Goal: Task Accomplishment & Management: Manage account settings

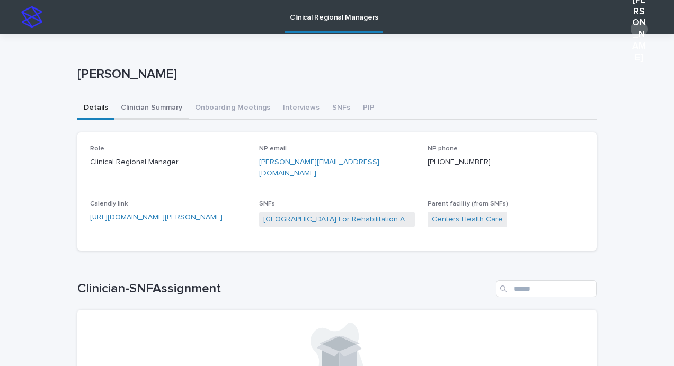
click at [160, 104] on button "Clinician Summary" at bounding box center [151, 109] width 74 height 22
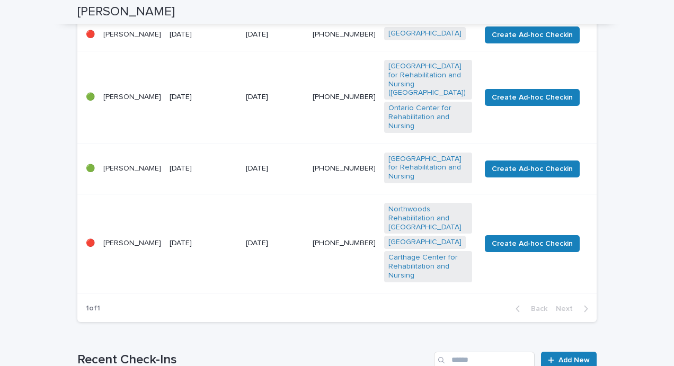
scroll to position [269, 0]
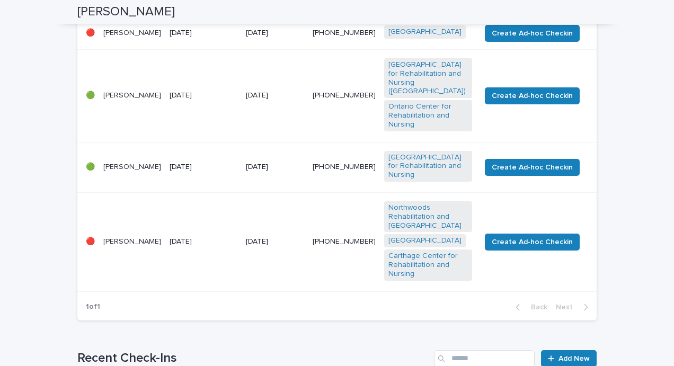
click at [117, 246] on p "[PERSON_NAME]" at bounding box center [132, 241] width 58 height 9
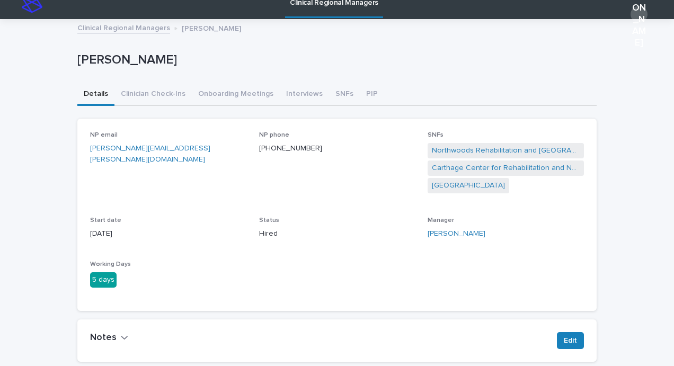
scroll to position [15, 0]
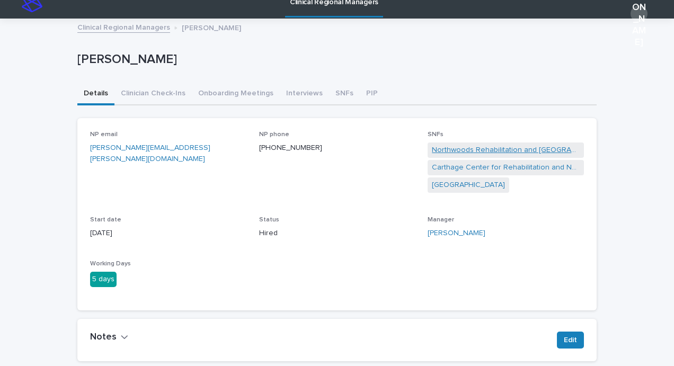
click at [525, 146] on link "Northwoods Rehabilitation and [GEOGRAPHIC_DATA]" at bounding box center [506, 150] width 148 height 11
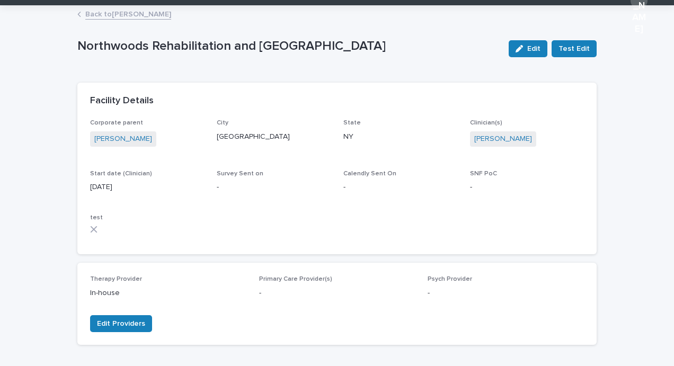
scroll to position [29, 0]
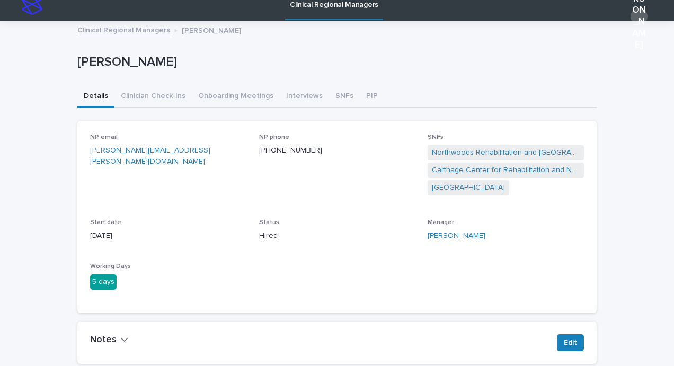
scroll to position [13, 0]
click at [458, 186] on link "[GEOGRAPHIC_DATA]" at bounding box center [468, 187] width 73 height 11
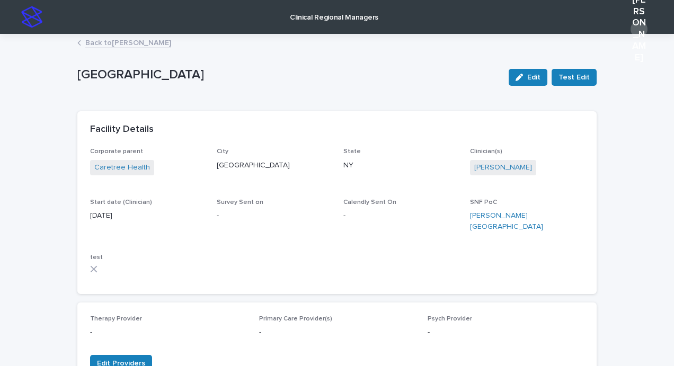
click at [125, 40] on link "Back to Jennifer Ryfun" at bounding box center [128, 42] width 86 height 12
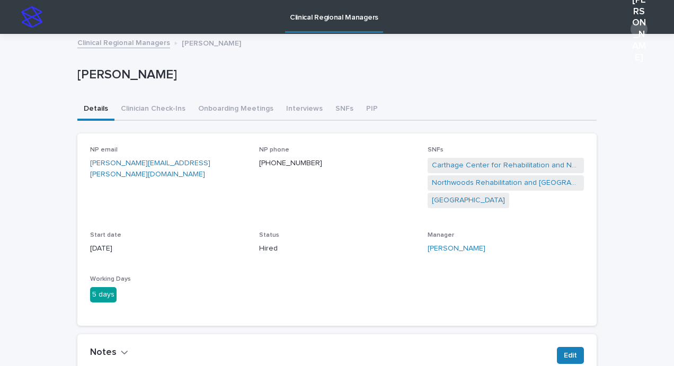
click at [141, 37] on link "Clinical Regional Managers" at bounding box center [123, 42] width 93 height 12
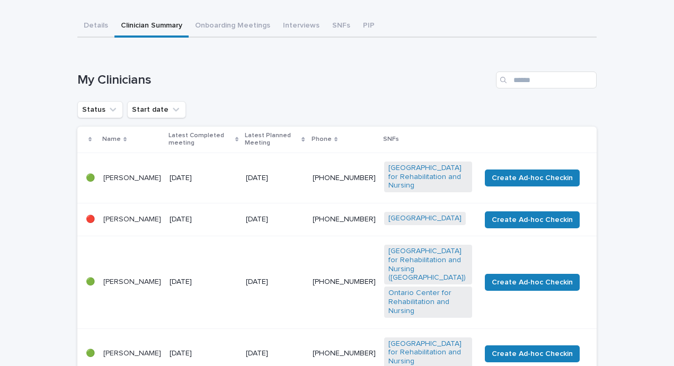
scroll to position [83, 0]
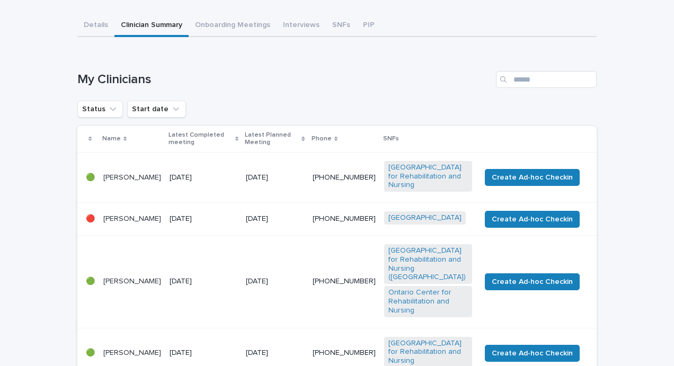
click at [116, 224] on p "[PERSON_NAME]" at bounding box center [132, 219] width 58 height 9
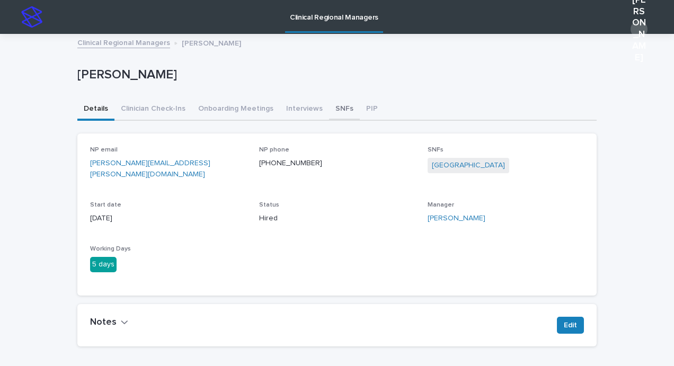
click at [329, 112] on button "SNFs" at bounding box center [344, 110] width 31 height 22
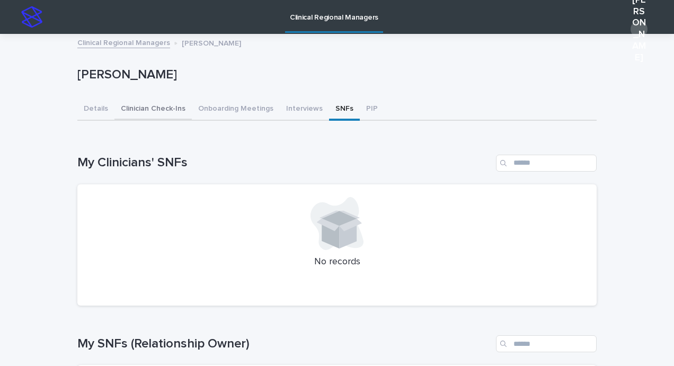
click at [161, 105] on button "Clinician Check-Ins" at bounding box center [152, 110] width 77 height 22
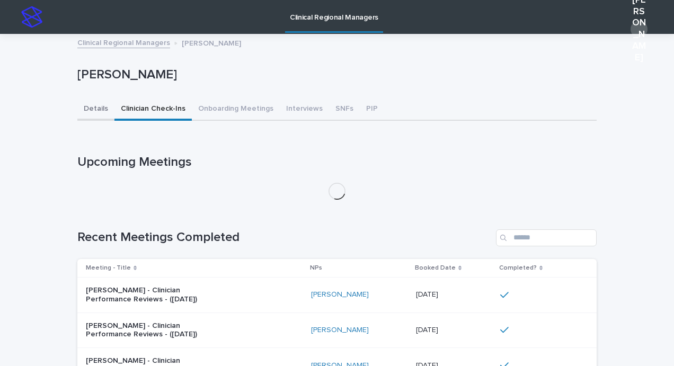
click at [84, 109] on button "Details" at bounding box center [95, 110] width 37 height 22
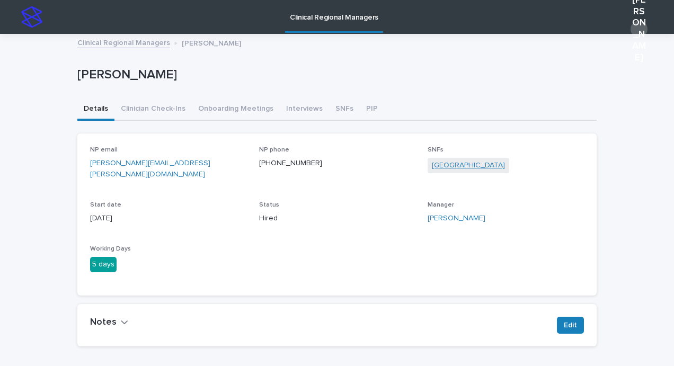
click at [453, 170] on link "[GEOGRAPHIC_DATA]" at bounding box center [468, 165] width 73 height 11
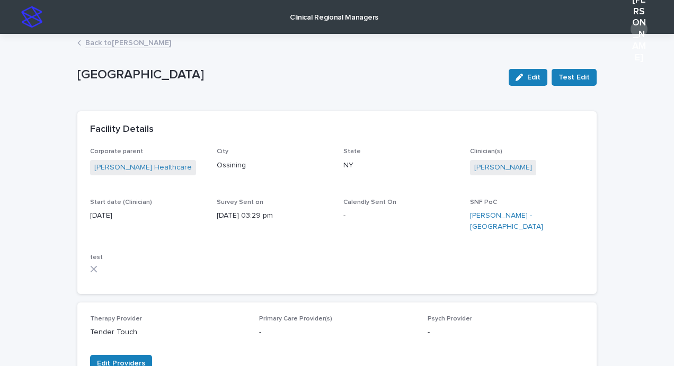
click at [109, 47] on link "Back to Ashley Cardona" at bounding box center [128, 42] width 86 height 12
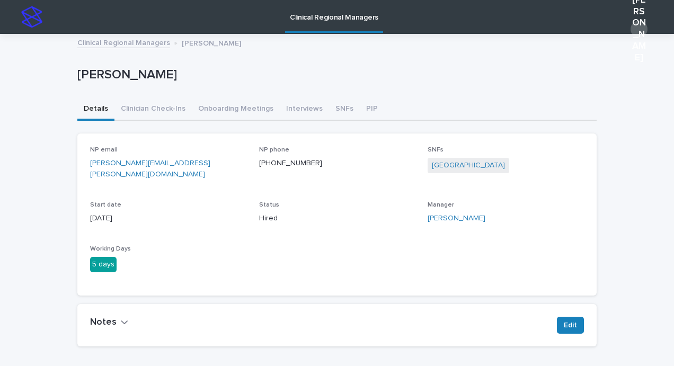
click at [102, 46] on link "Clinical Regional Managers" at bounding box center [123, 42] width 93 height 12
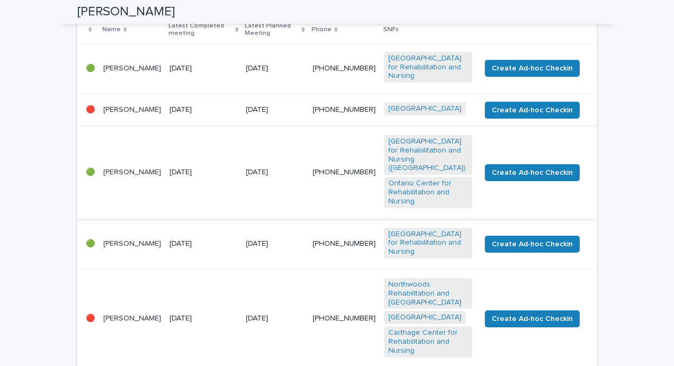
scroll to position [195, 0]
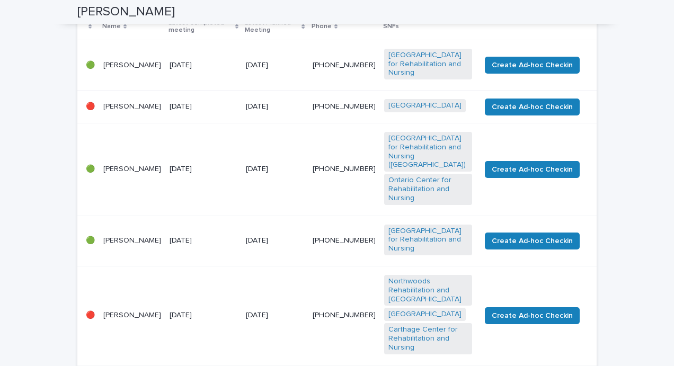
click at [126, 245] on p "[PERSON_NAME]" at bounding box center [132, 240] width 58 height 9
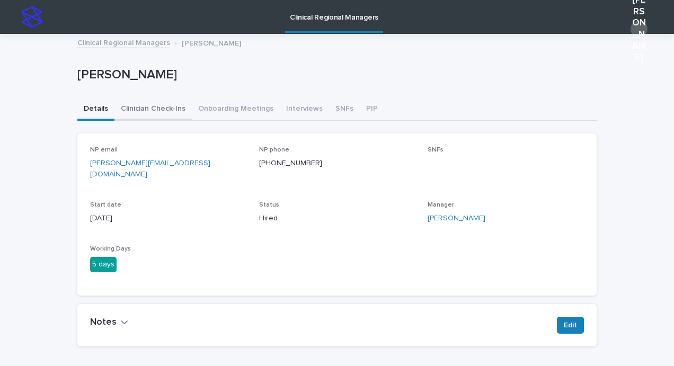
click at [141, 111] on button "Clinician Check-Ins" at bounding box center [152, 110] width 77 height 22
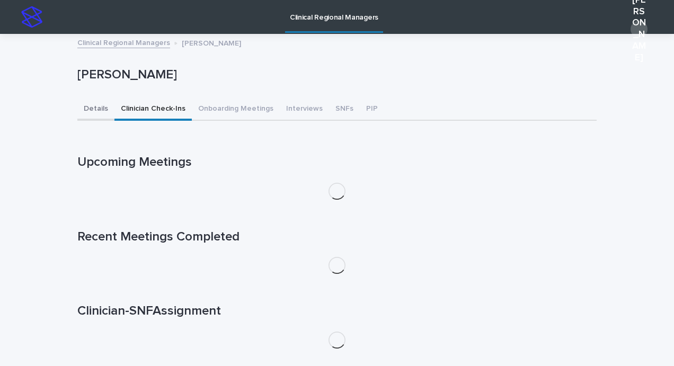
click at [98, 108] on button "Details" at bounding box center [95, 110] width 37 height 22
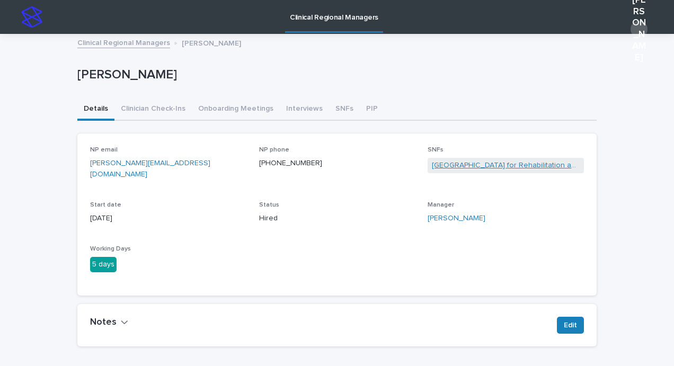
click at [477, 167] on link "[GEOGRAPHIC_DATA] for Rehabilitation and Nursing" at bounding box center [506, 165] width 148 height 11
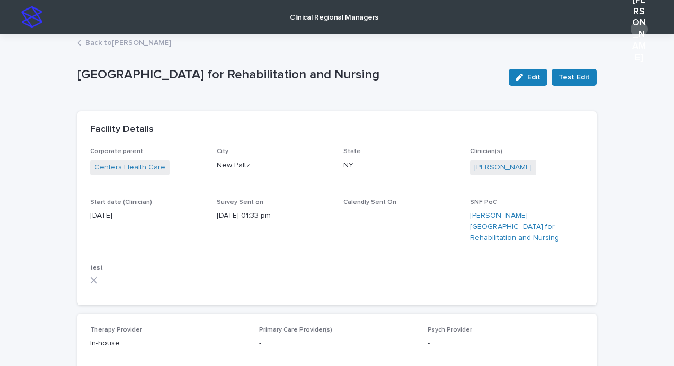
click at [112, 42] on link "Back to Juliet West" at bounding box center [128, 42] width 86 height 12
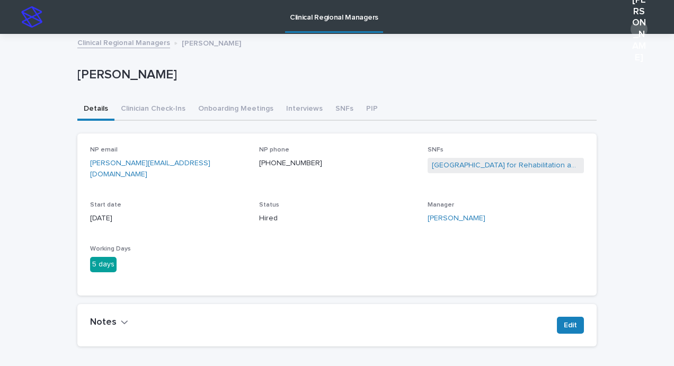
click at [138, 43] on link "Clinical Regional Managers" at bounding box center [123, 42] width 93 height 12
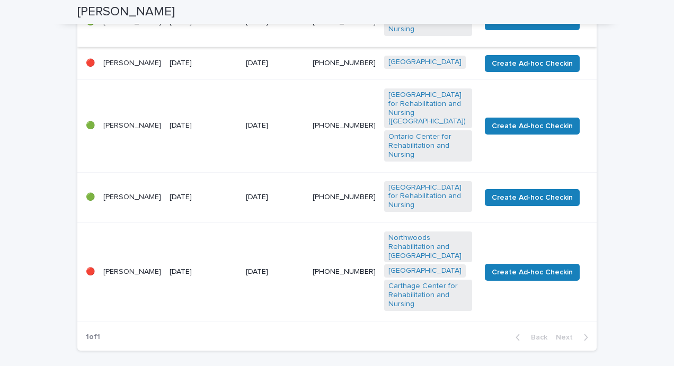
scroll to position [241, 0]
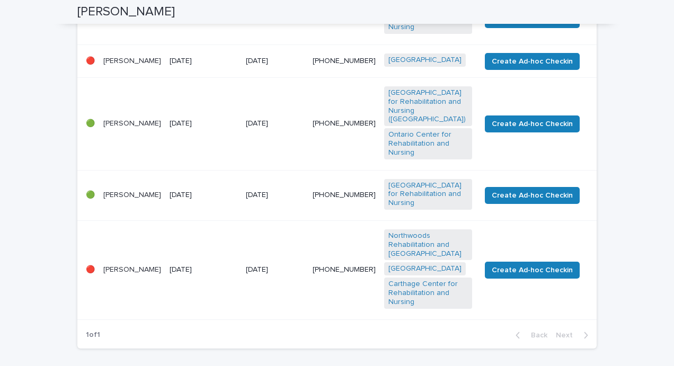
click at [123, 128] on p "[PERSON_NAME]" at bounding box center [132, 123] width 58 height 9
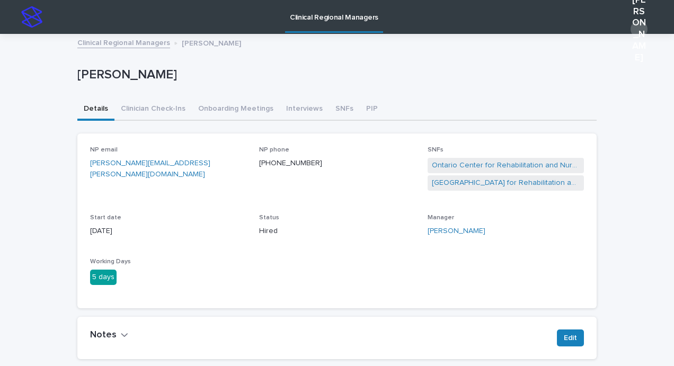
click at [137, 41] on link "Clinical Regional Managers" at bounding box center [123, 42] width 93 height 12
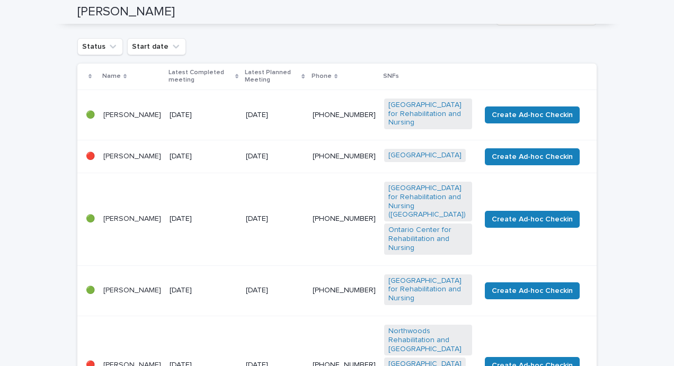
scroll to position [146, 0]
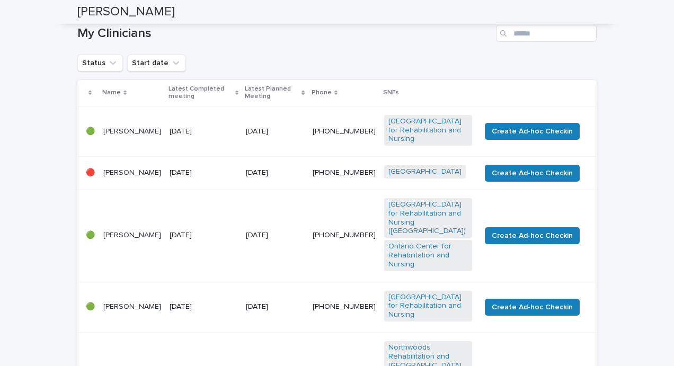
click at [113, 177] on p "[PERSON_NAME]" at bounding box center [132, 173] width 58 height 9
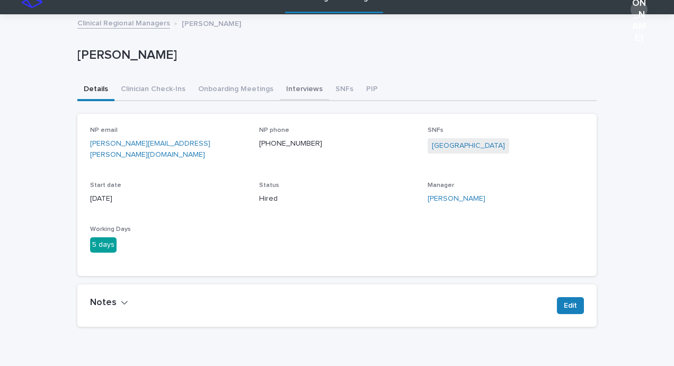
scroll to position [20, 0]
click at [163, 91] on button "Clinician Check-Ins" at bounding box center [152, 89] width 77 height 22
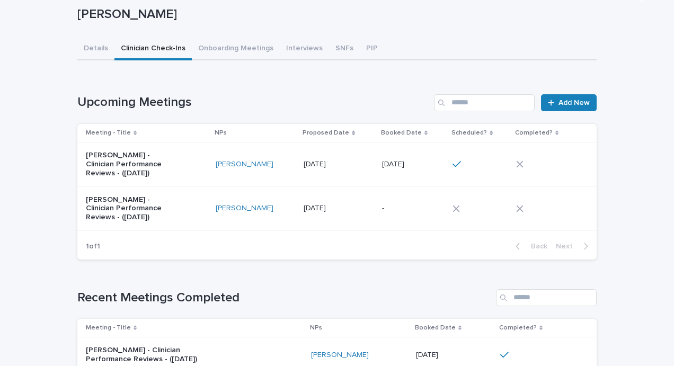
scroll to position [61, 0]
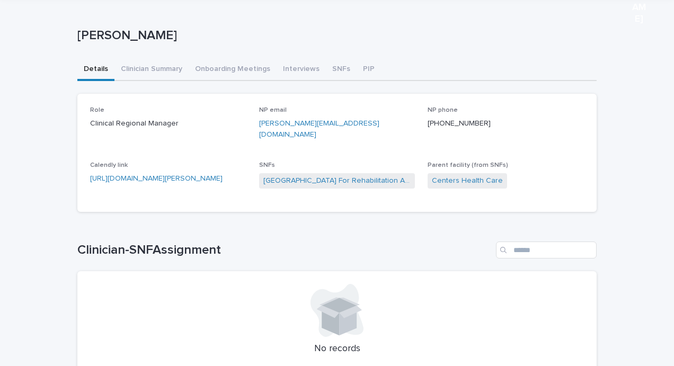
scroll to position [39, 0]
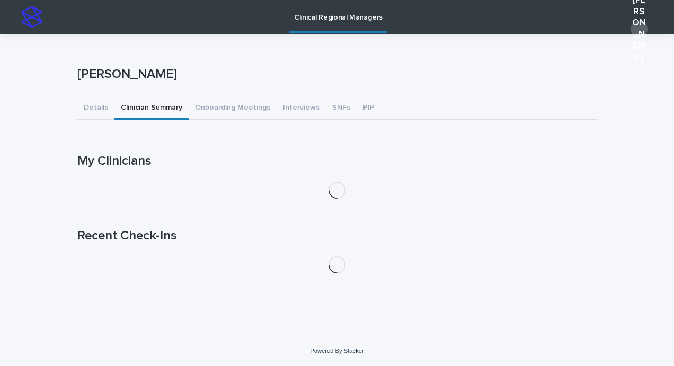
click at [158, 64] on div "[PERSON_NAME] [PERSON_NAME] Sorry, there was an error saving your record. Pleas…" at bounding box center [336, 158] width 519 height 248
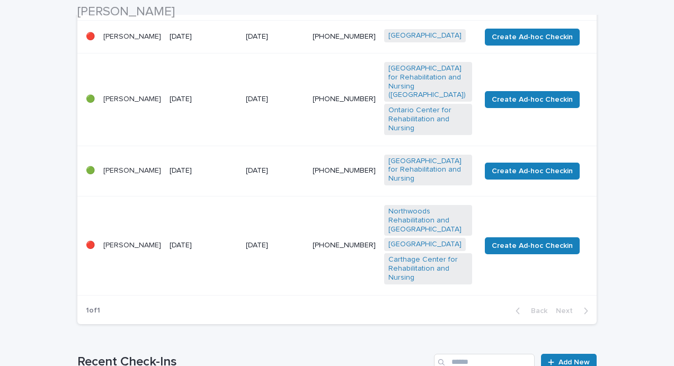
scroll to position [266, 0]
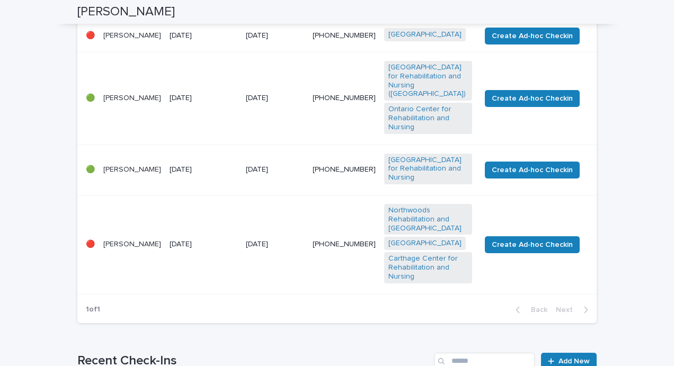
click at [103, 249] on p "[PERSON_NAME]" at bounding box center [132, 244] width 58 height 9
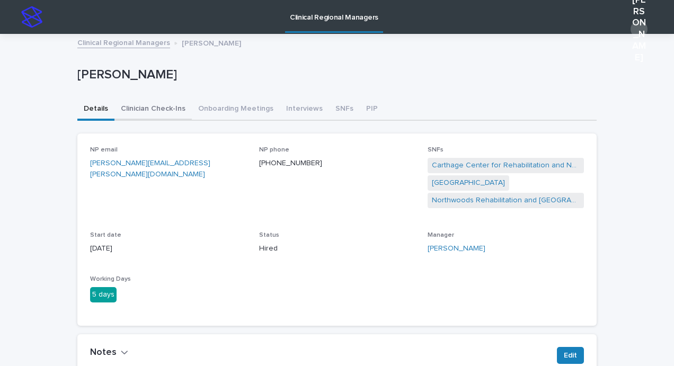
click at [137, 108] on button "Clinician Check-Ins" at bounding box center [152, 110] width 77 height 22
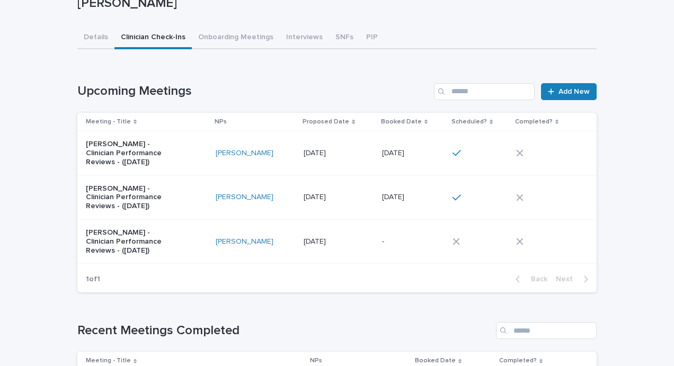
scroll to position [73, 0]
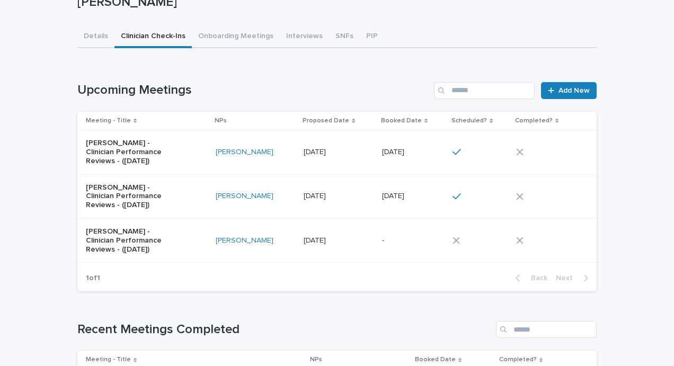
click at [518, 196] on icon at bounding box center [520, 196] width 7 height 7
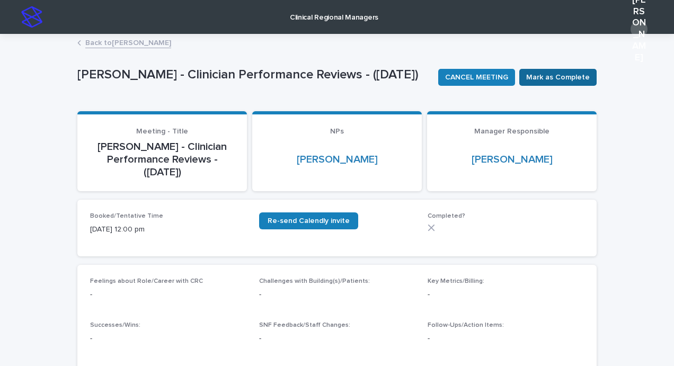
click at [563, 73] on span "Mark as Complete" at bounding box center [558, 77] width 64 height 11
